Goal: Transaction & Acquisition: Purchase product/service

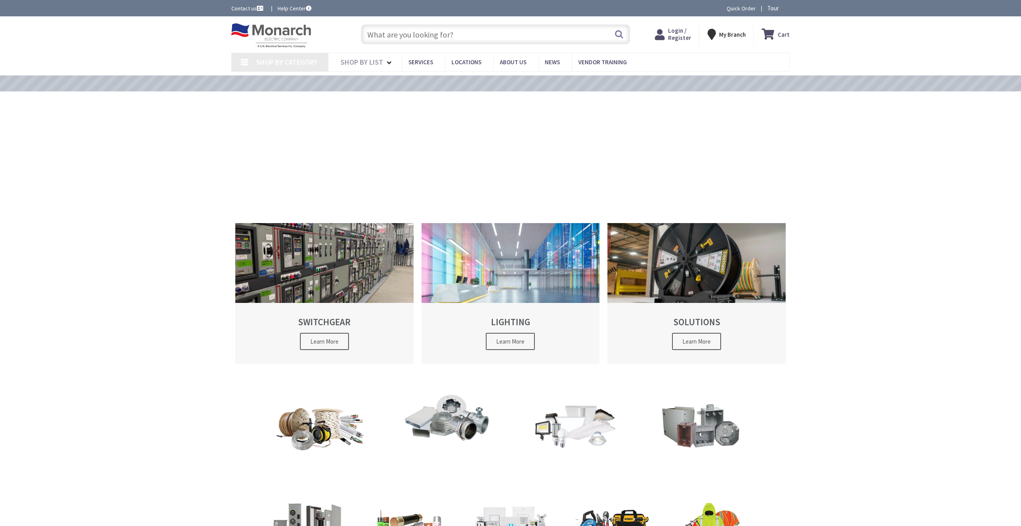
type input "[PERSON_NAME][GEOGRAPHIC_DATA][US_STATE], [GEOGRAPHIC_DATA]"
click at [393, 30] on input "text" at bounding box center [495, 34] width 269 height 20
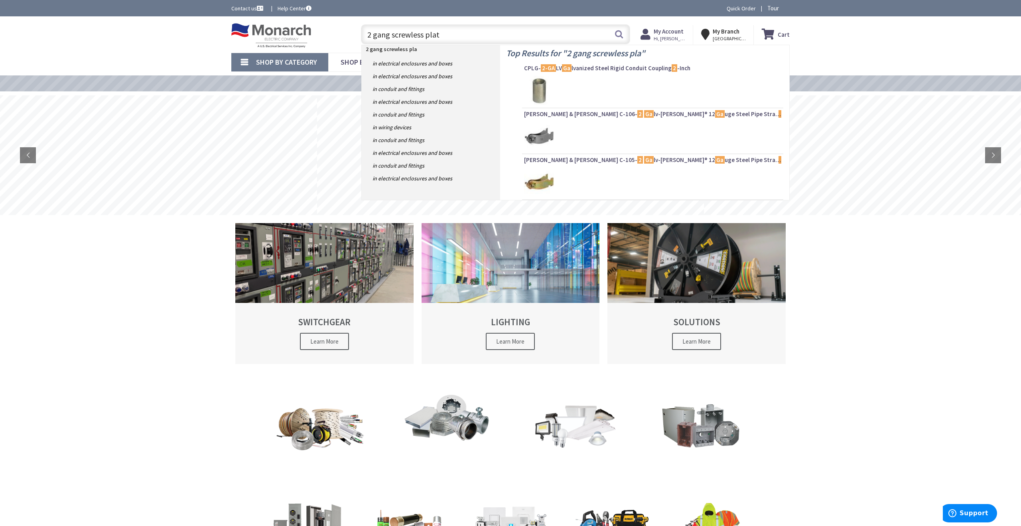
type input "2 gang screwless plate"
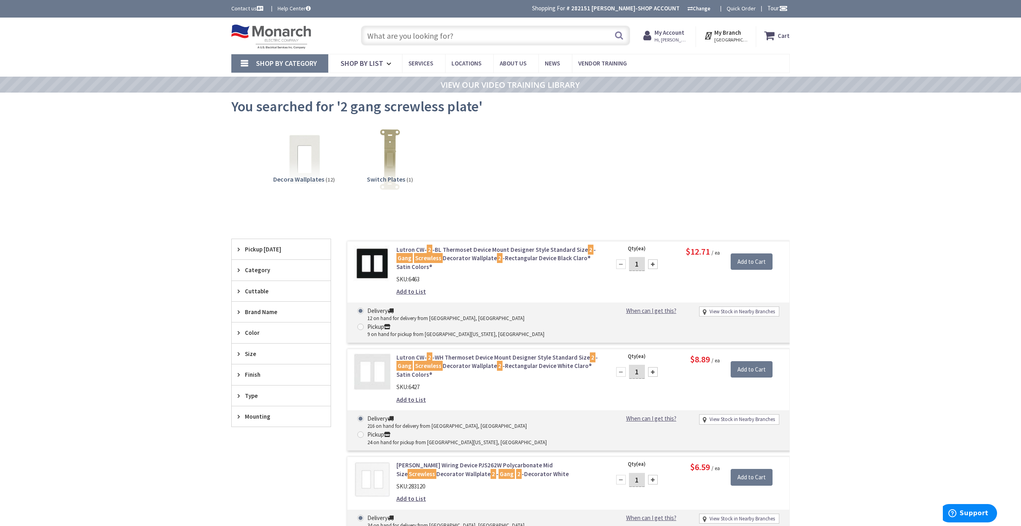
click at [423, 42] on input "text" at bounding box center [495, 36] width 269 height 20
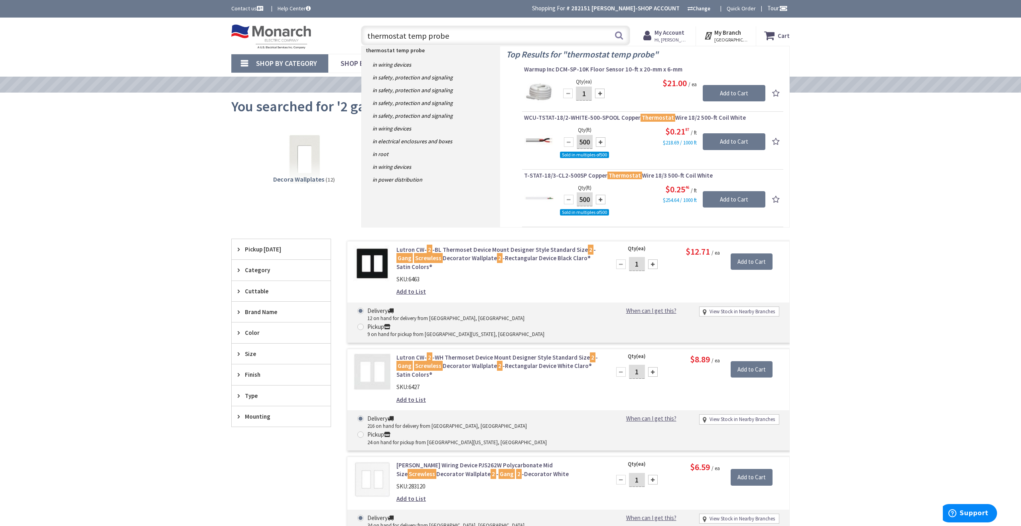
click at [423, 36] on input "thermostat temp probe" at bounding box center [495, 36] width 269 height 20
drag, startPoint x: 412, startPoint y: 36, endPoint x: 404, endPoint y: 37, distance: 7.6
click at [404, 37] on input "thermostat temp probe" at bounding box center [495, 36] width 269 height 20
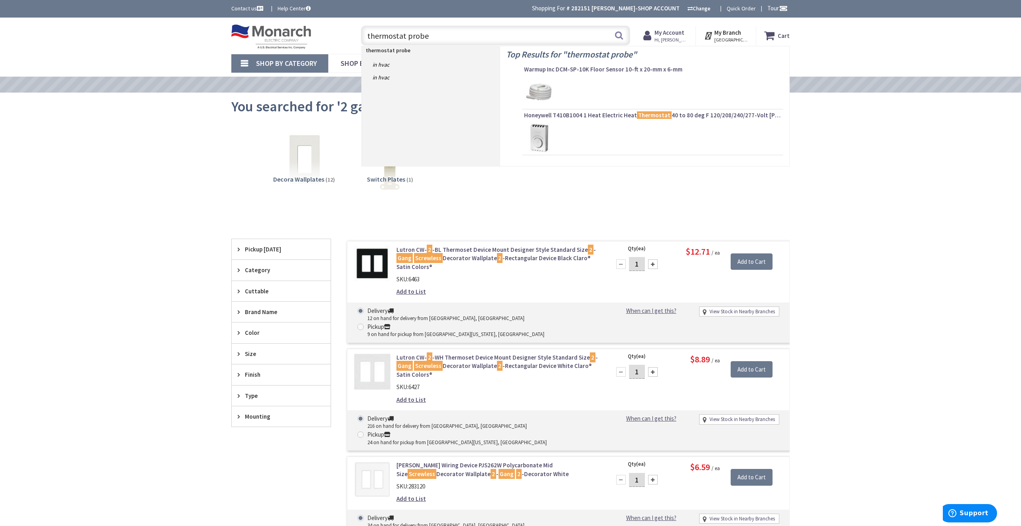
click at [624, 37] on input "thermostat probe" at bounding box center [495, 36] width 269 height 20
type input "thermostat probe"
click at [618, 36] on button "Search" at bounding box center [619, 35] width 10 height 18
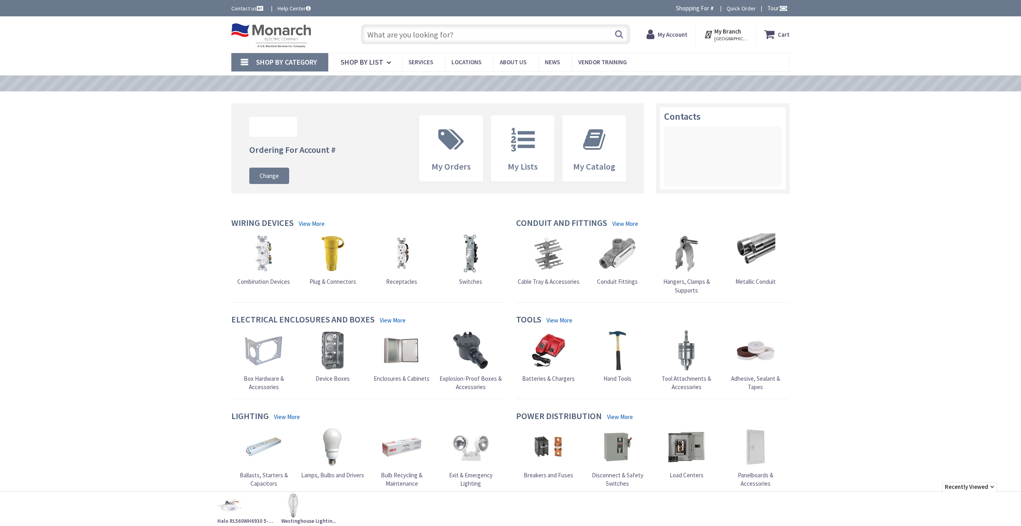
click at [415, 29] on input "text" at bounding box center [495, 34] width 269 height 20
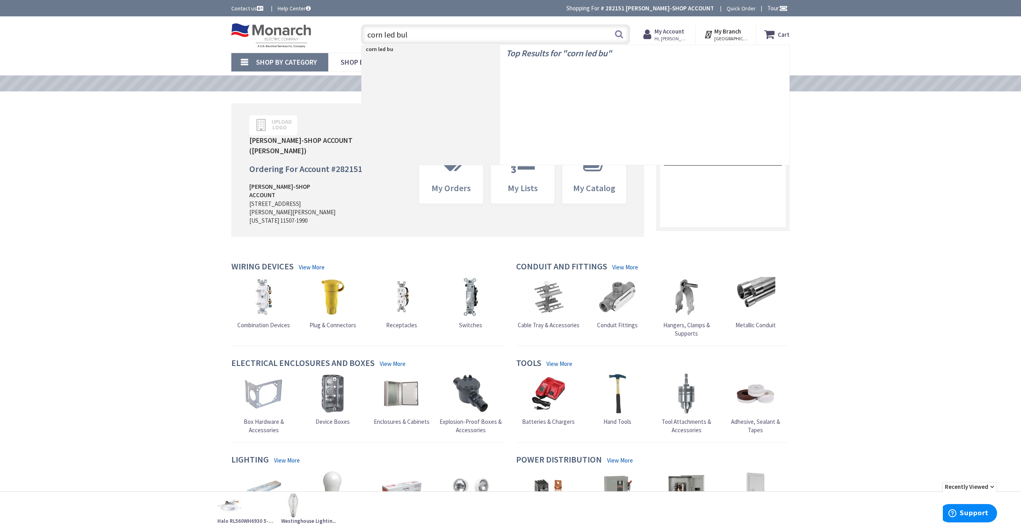
type input "corn led bulb"
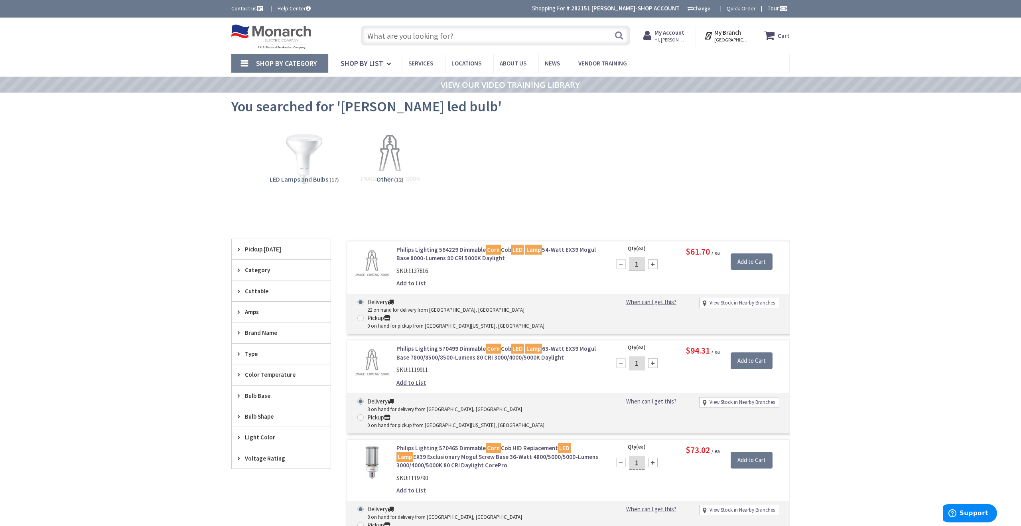
scroll to position [0, 0]
click at [441, 32] on input "text" at bounding box center [495, 35] width 269 height 20
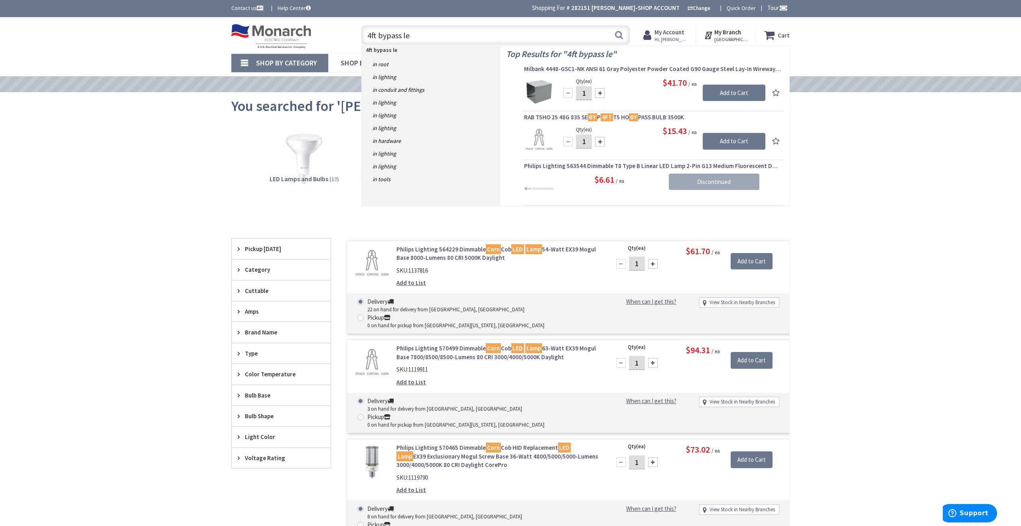
type input "4ft bypass led"
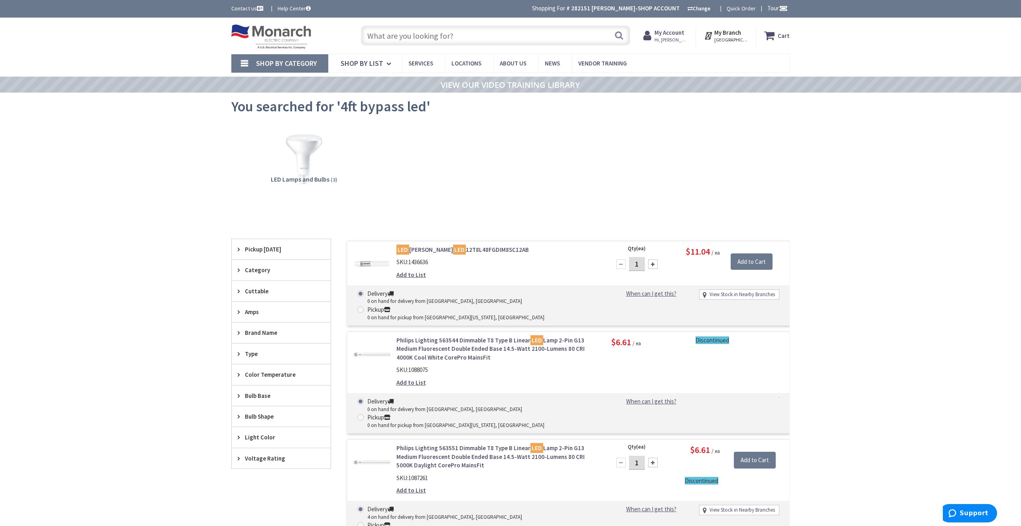
click at [416, 35] on input "text" at bounding box center [495, 36] width 269 height 20
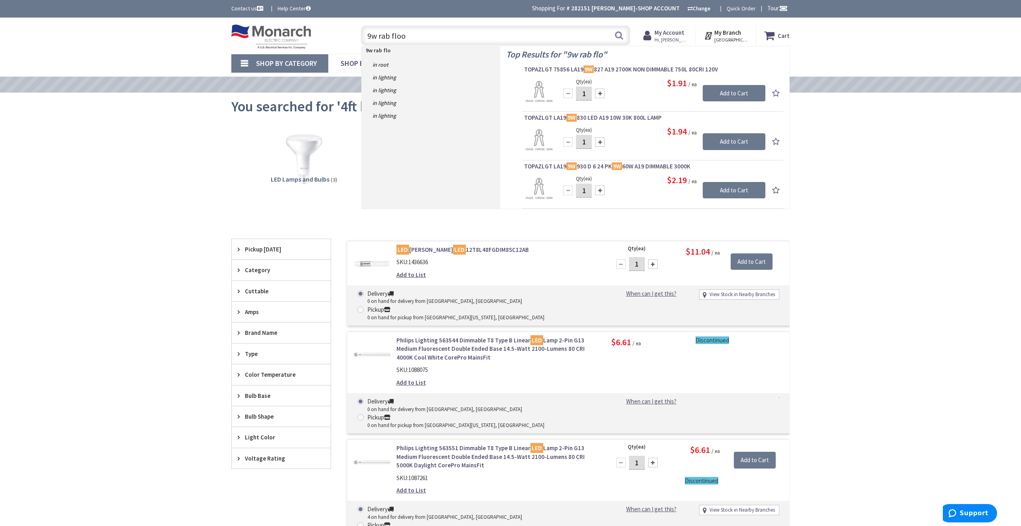
type input "9w rab flood"
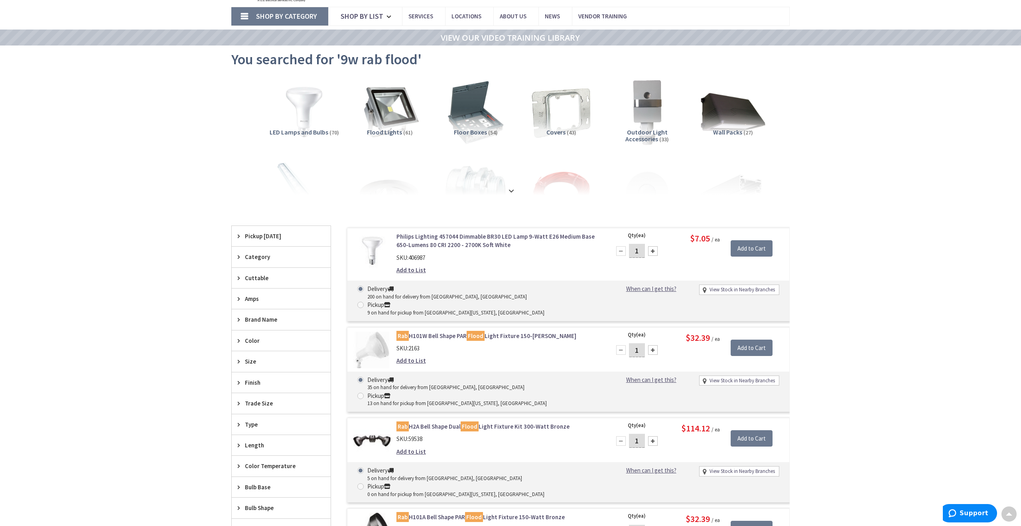
scroll to position [47, 0]
